Goal: Task Accomplishment & Management: Manage account settings

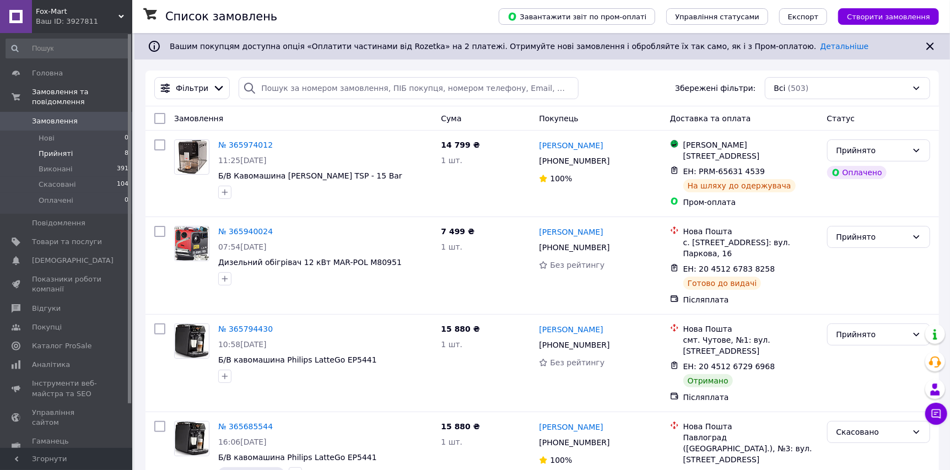
click at [73, 146] on li "Прийняті 8" at bounding box center [67, 153] width 135 height 15
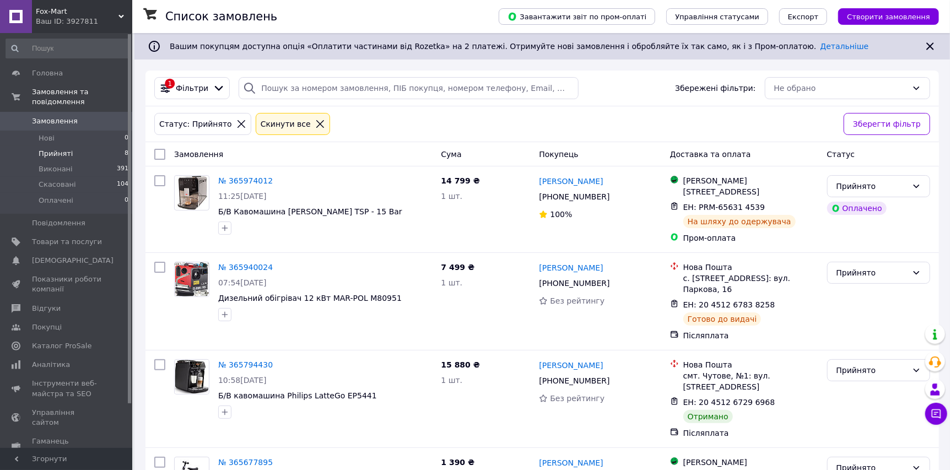
click at [236, 121] on icon at bounding box center [241, 124] width 10 height 10
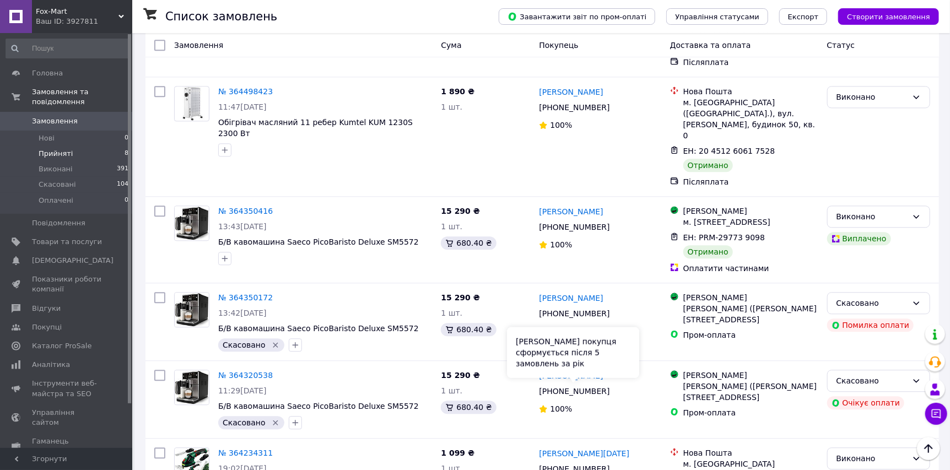
scroll to position [1405, 0]
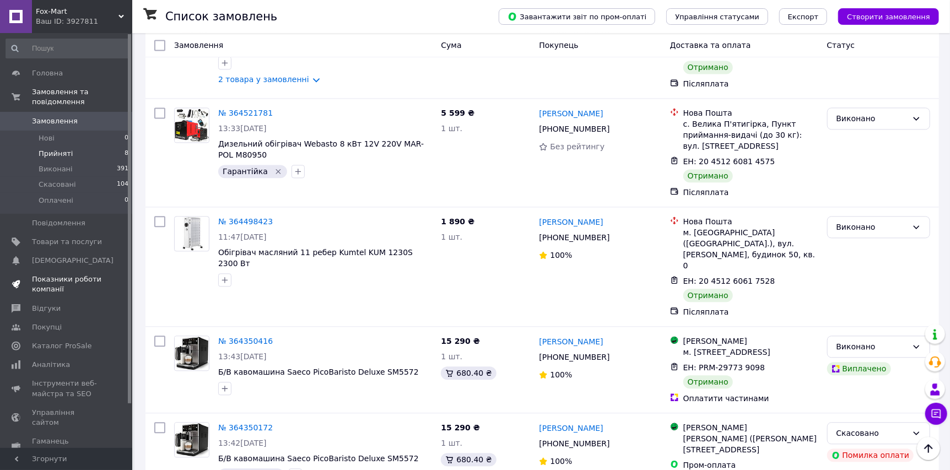
click at [79, 270] on link "Показники роботи компанії" at bounding box center [67, 284] width 135 height 29
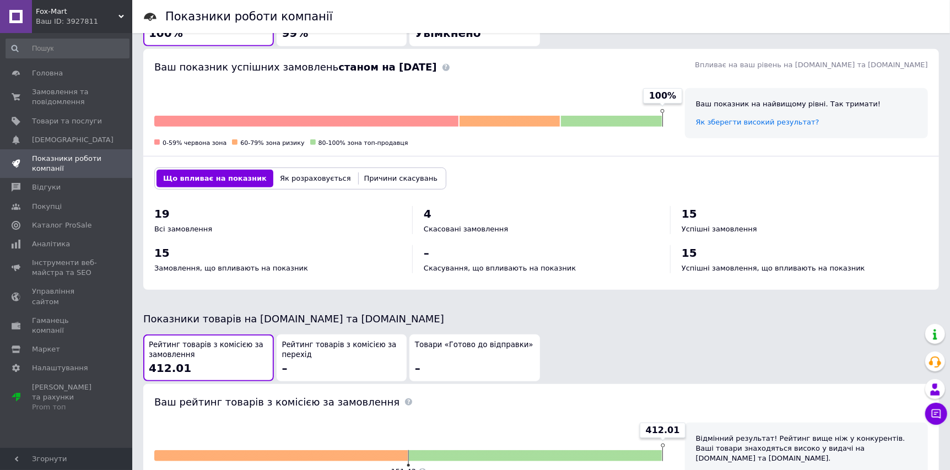
scroll to position [331, 0]
